Goal: Task Accomplishment & Management: Complete application form

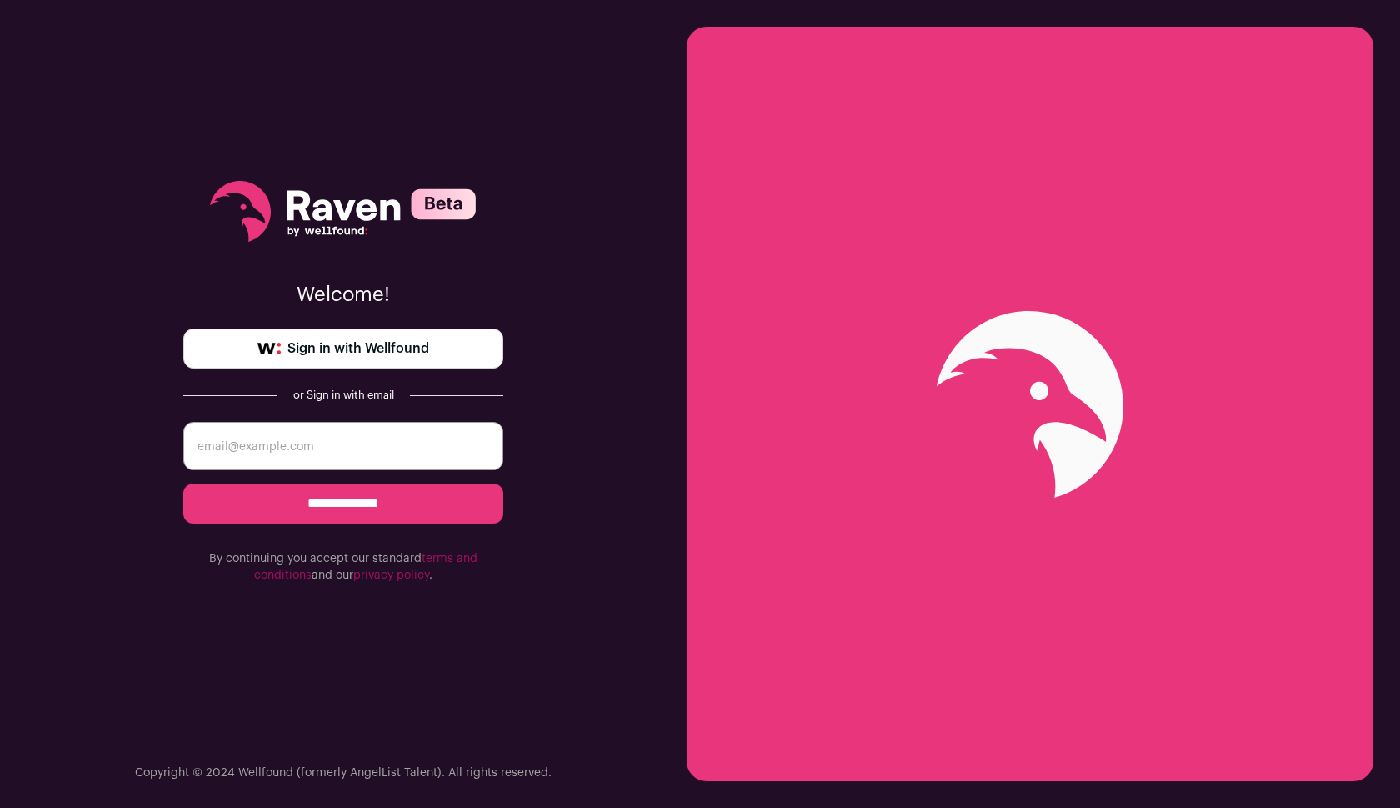
click at [299, 445] on input "email" at bounding box center [343, 446] width 320 height 48
type input "[EMAIL_ADDRESS][DOMAIN_NAME]"
click at [333, 485] on input "**********" at bounding box center [343, 503] width 320 height 40
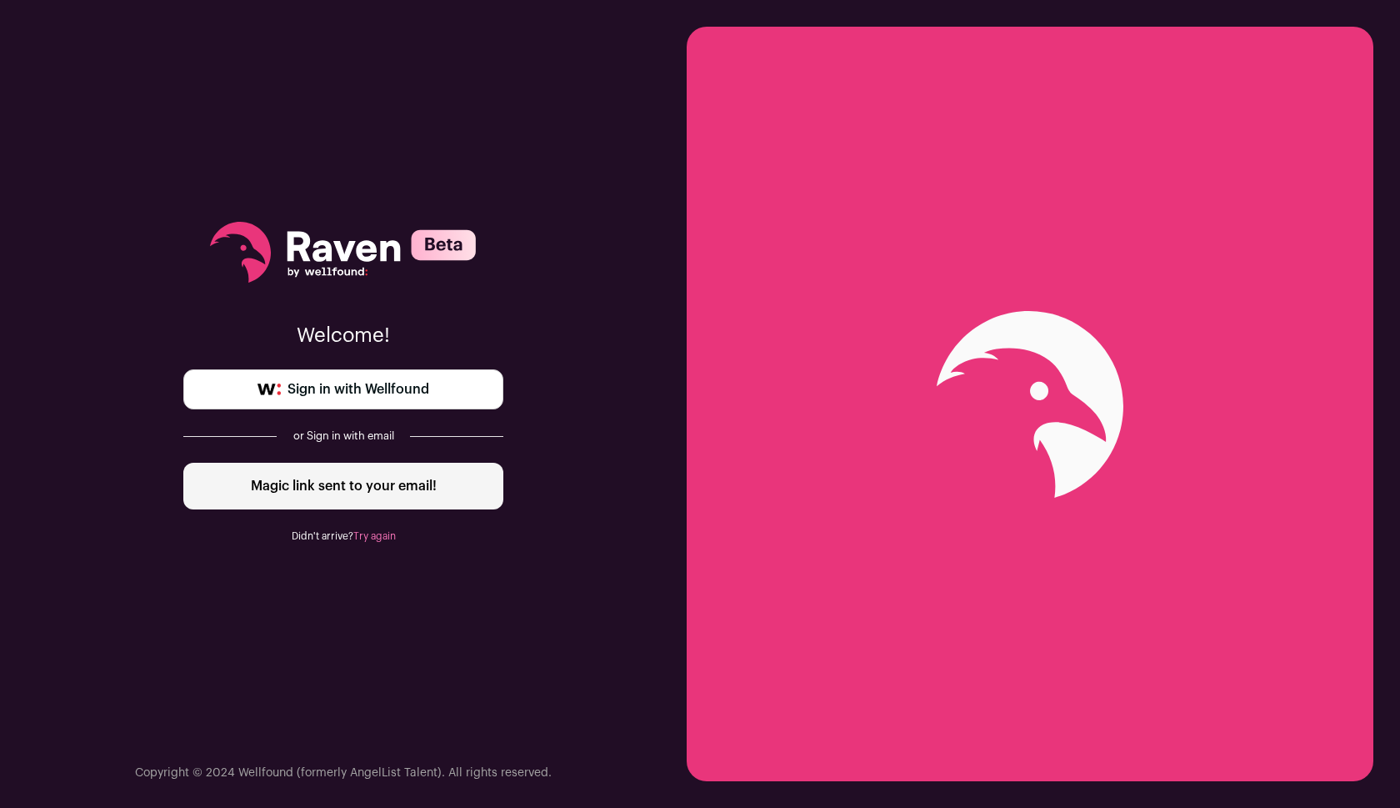
click at [367, 393] on span "Sign in with Wellfound" at bounding box center [359, 389] width 142 height 20
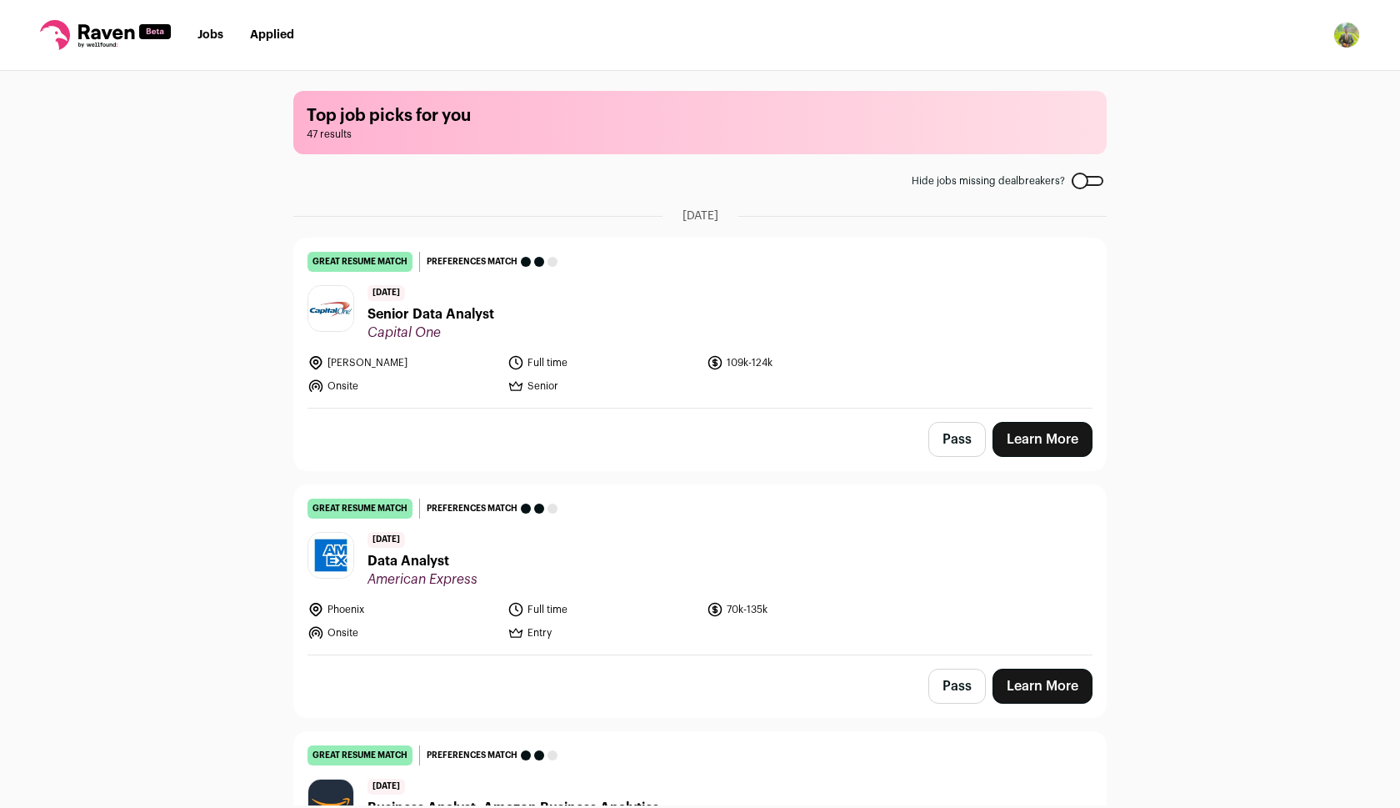
click at [563, 327] on header "[DATE] Senior Data Analyst Capital One" at bounding box center [700, 313] width 785 height 56
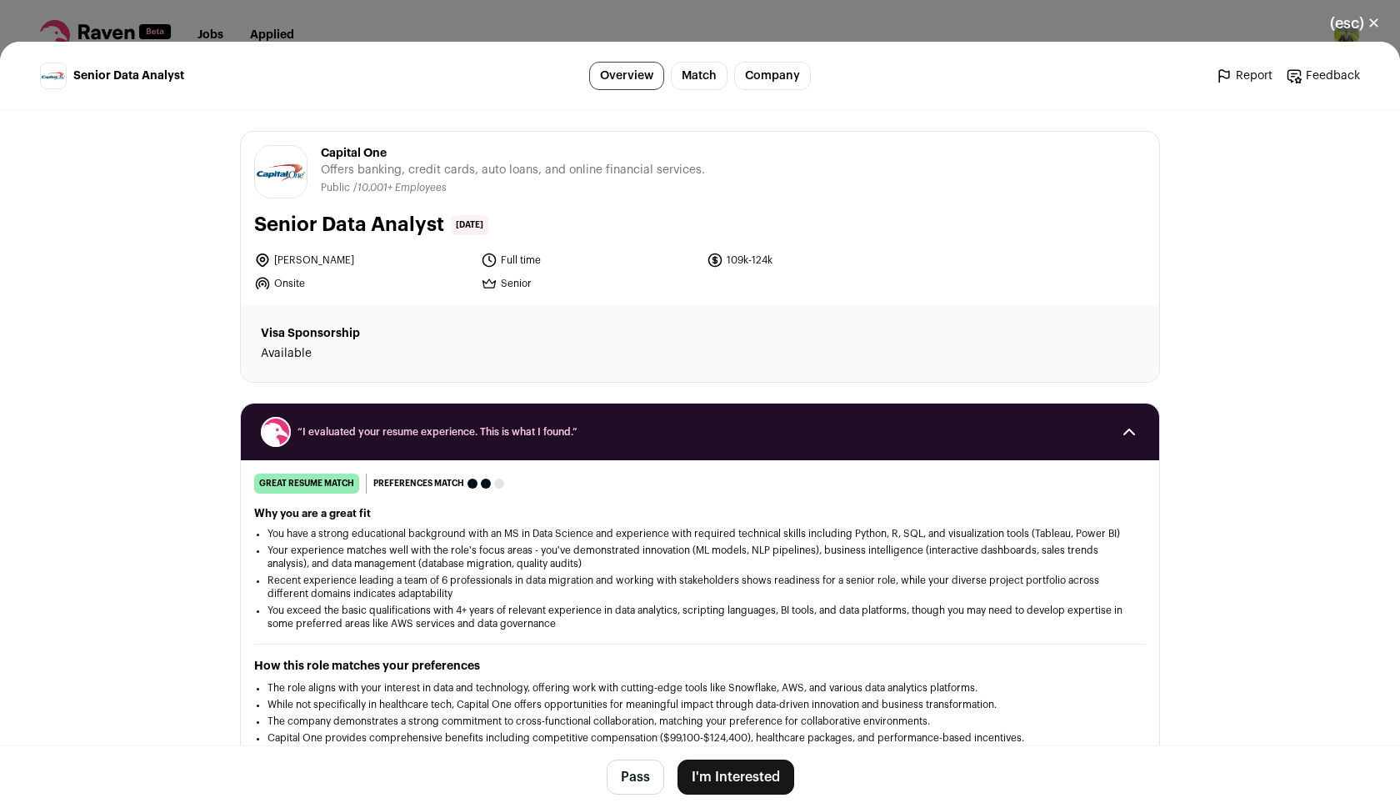
click at [750, 778] on button "I'm Interested" at bounding box center [736, 776] width 117 height 35
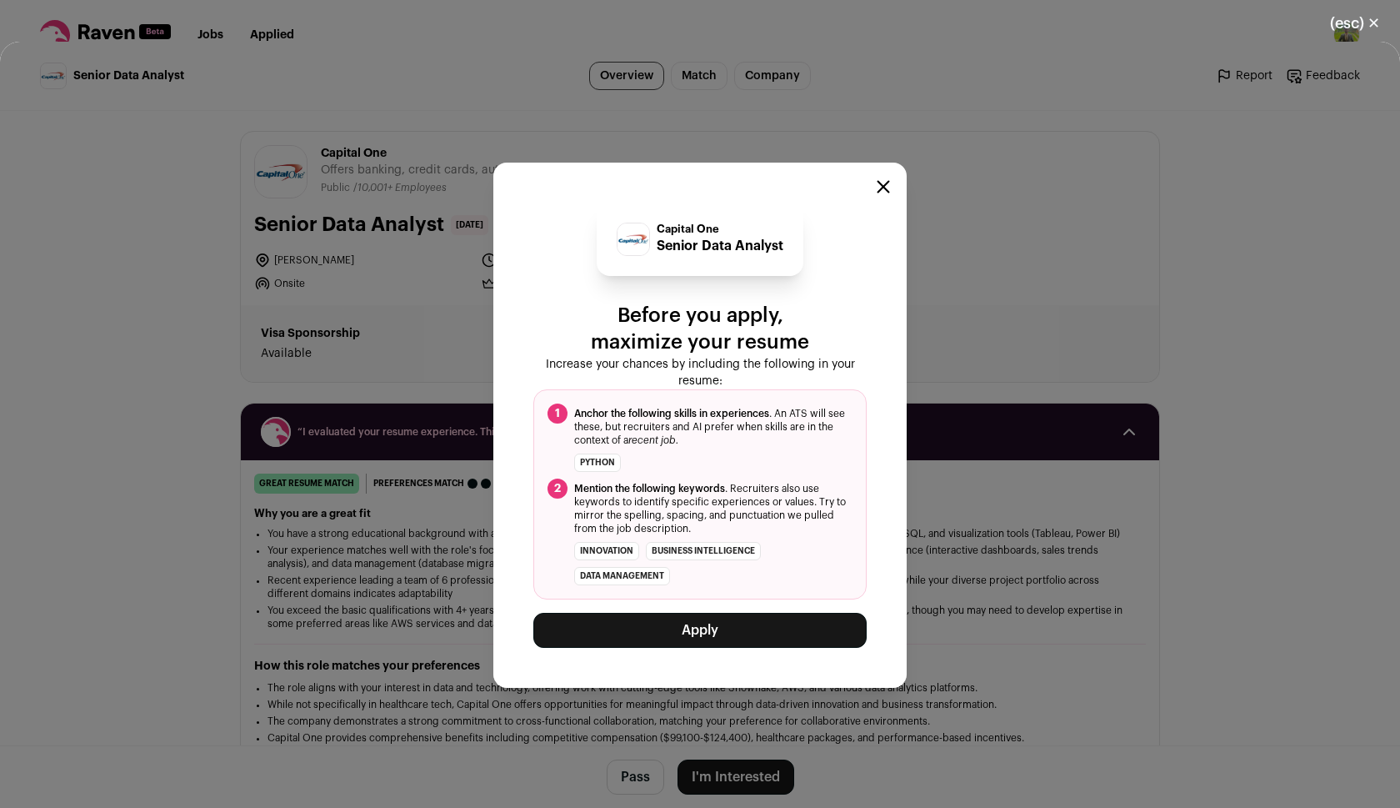
click at [712, 628] on button "Apply" at bounding box center [699, 630] width 333 height 35
